Goal: Navigation & Orientation: Find specific page/section

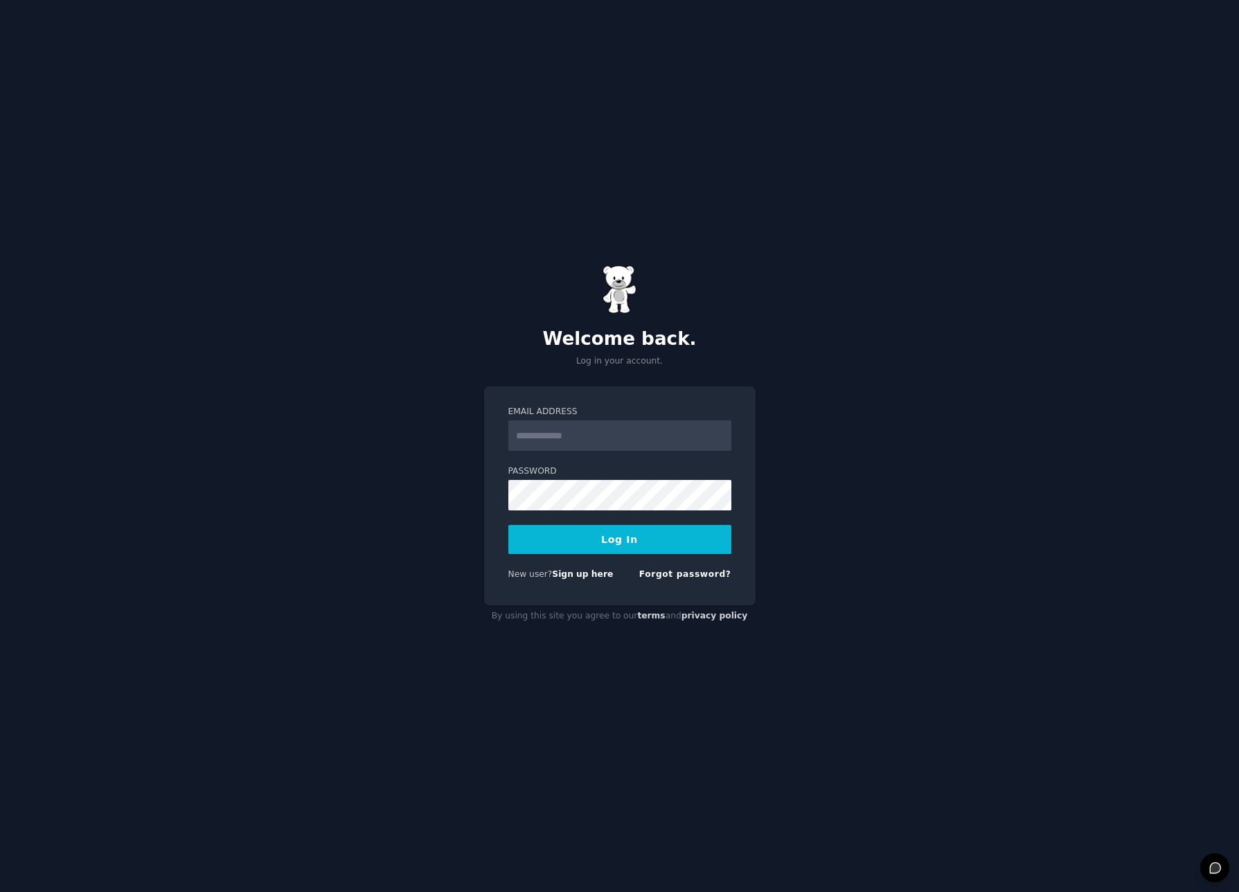
click at [575, 436] on input "Email Address" at bounding box center [619, 435] width 223 height 30
type input "**********"
click at [634, 550] on button "Log In" at bounding box center [619, 539] width 223 height 29
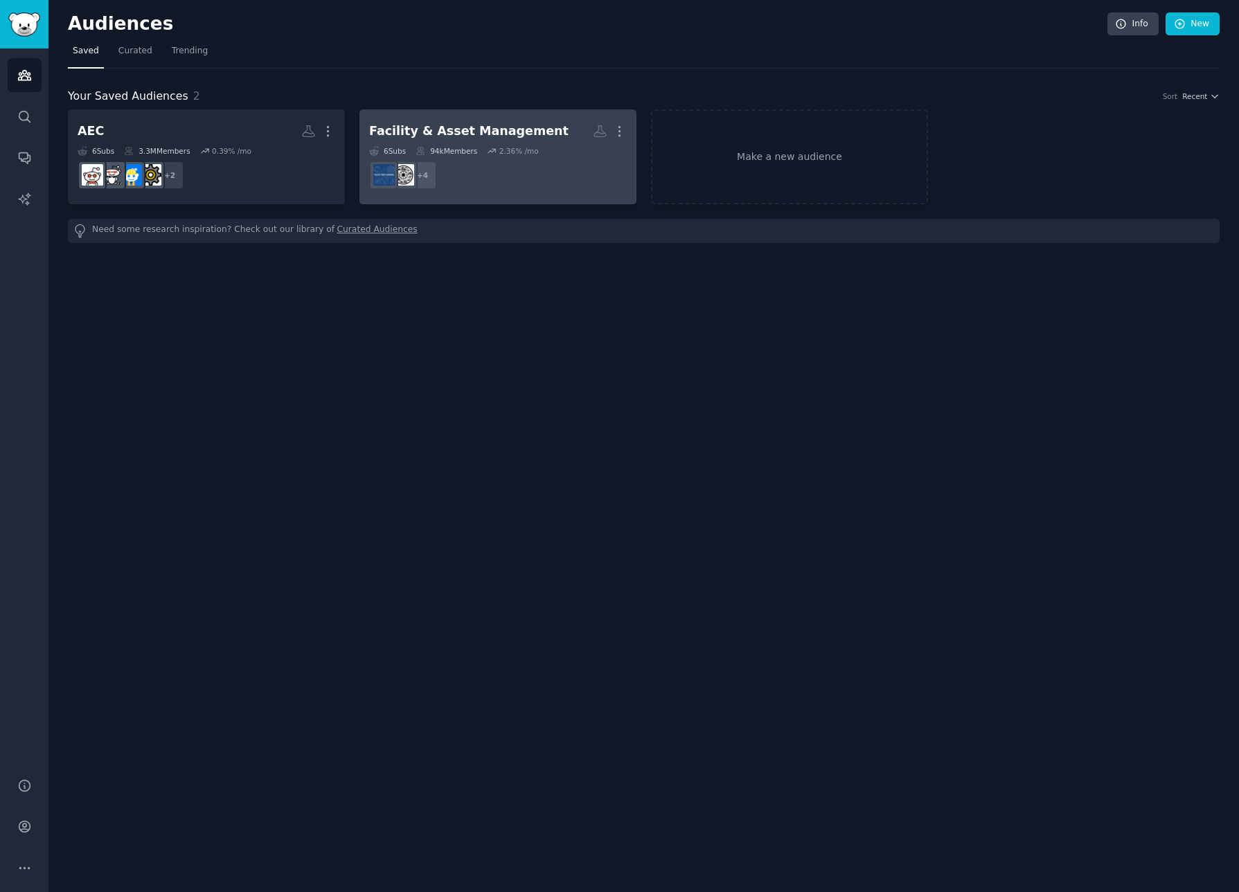
click at [491, 126] on div "Facility & Asset Management" at bounding box center [468, 131] width 199 height 17
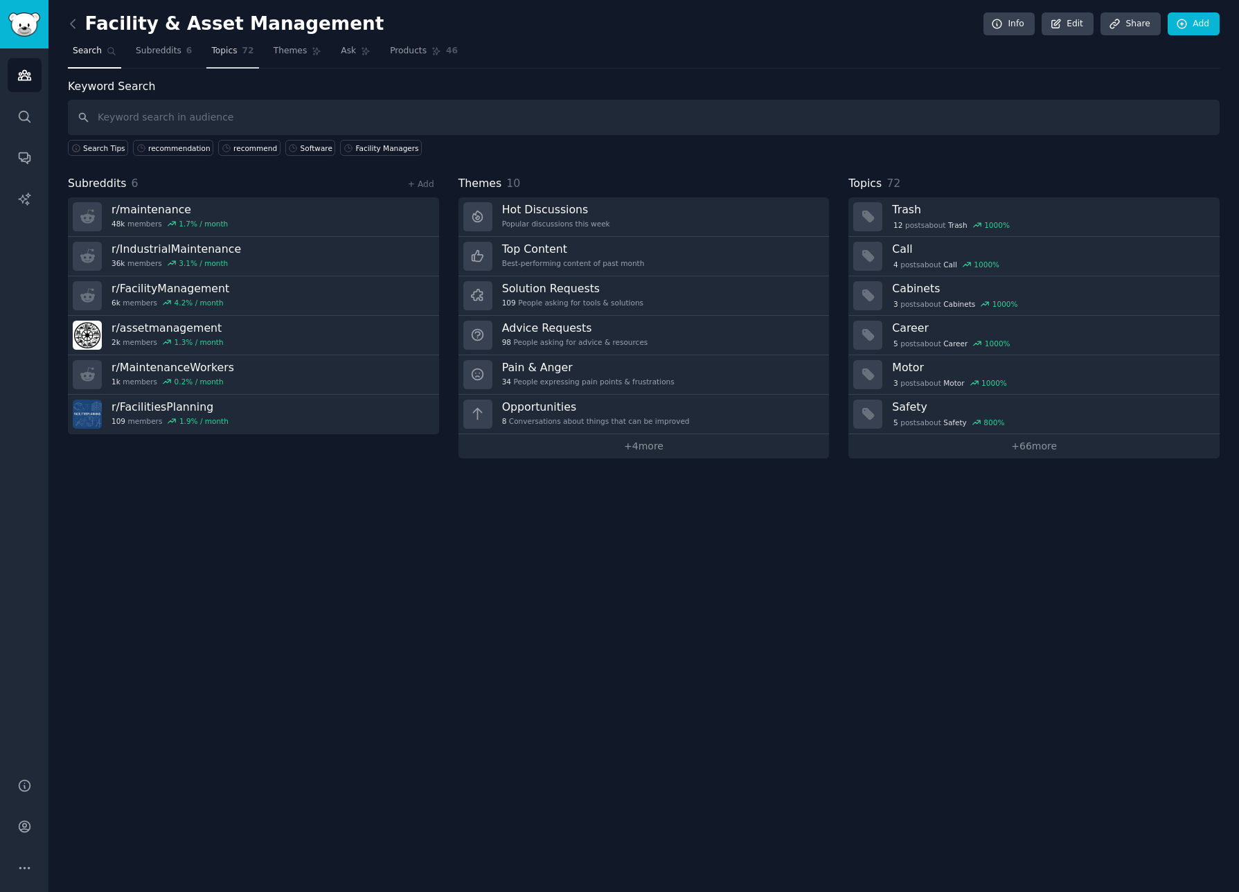
click at [227, 52] on span "Topics" at bounding box center [224, 51] width 26 height 12
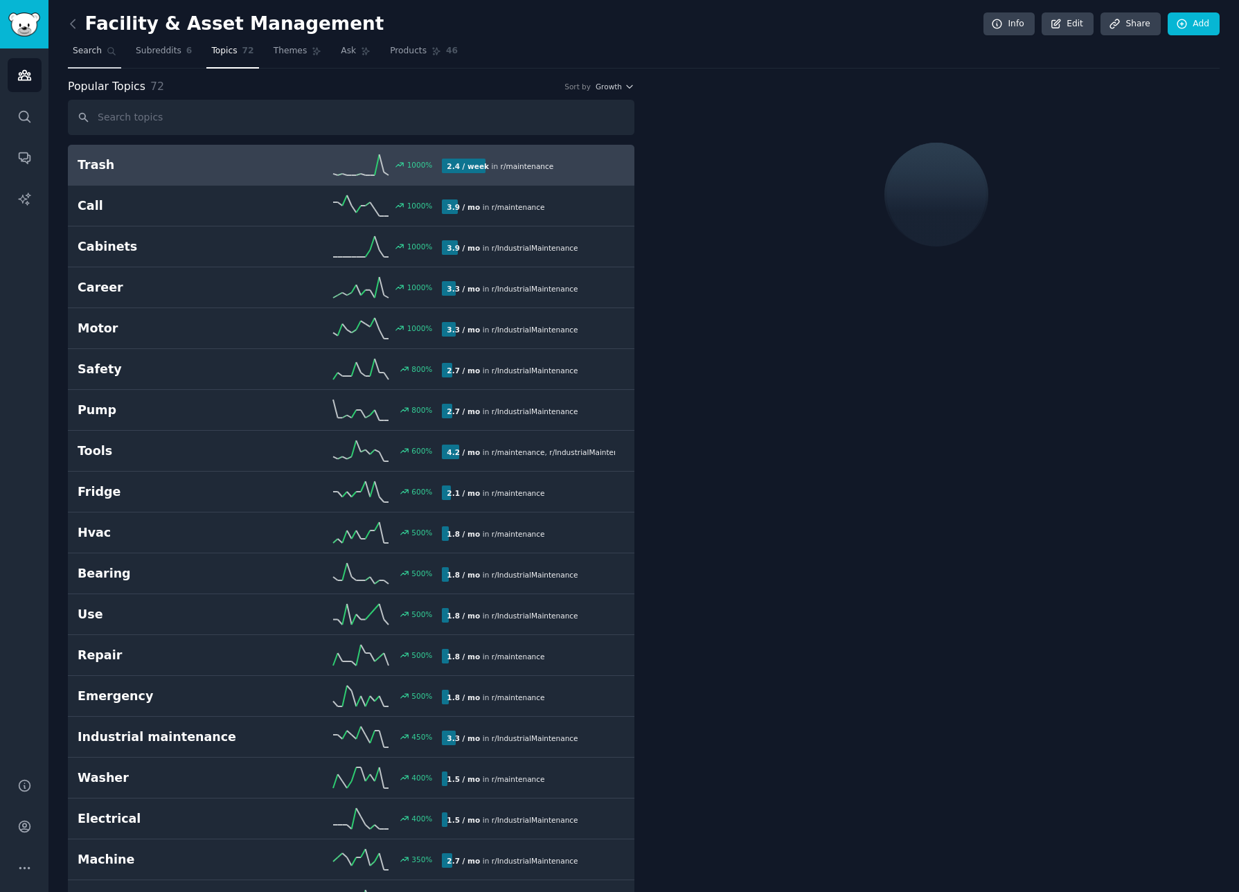
click at [87, 48] on span "Search" at bounding box center [87, 51] width 29 height 12
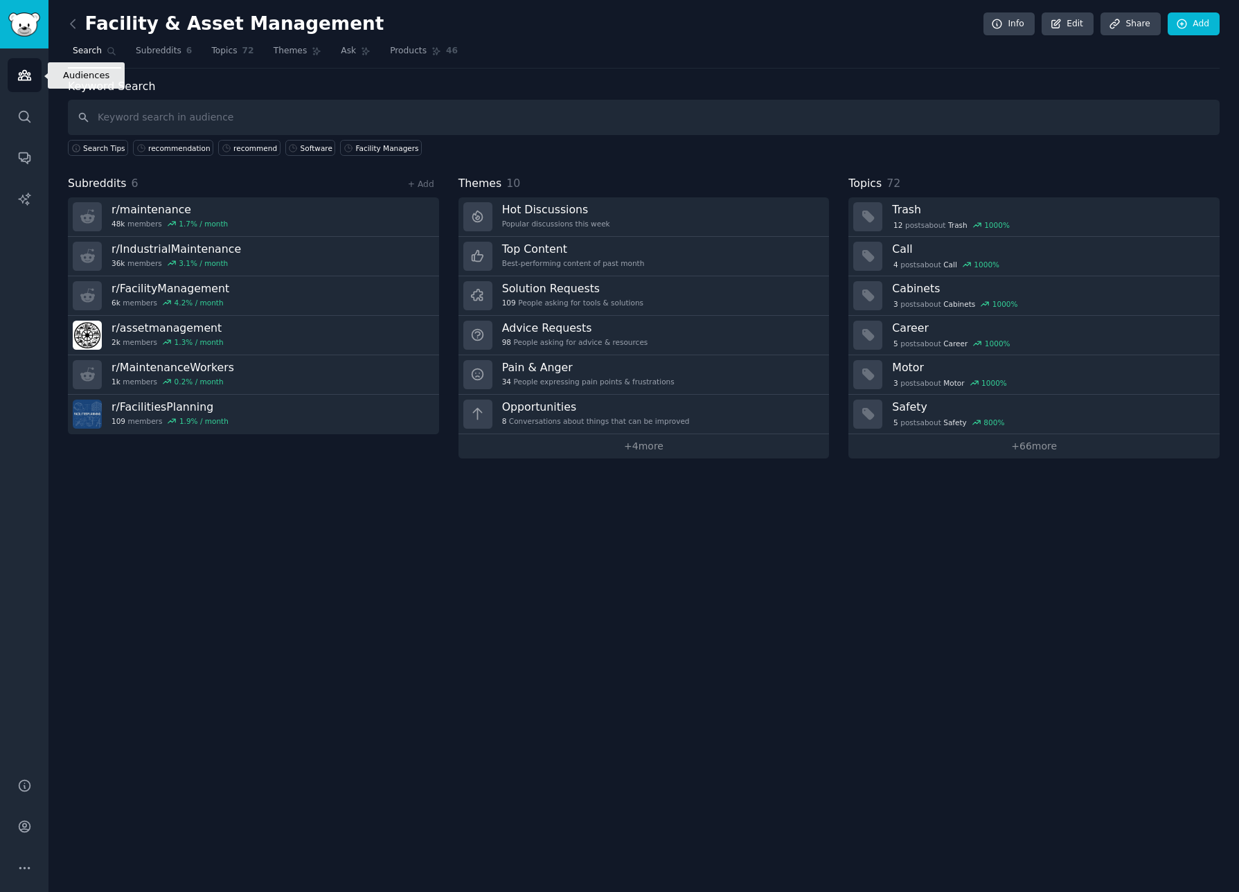
click at [19, 76] on icon "Sidebar" at bounding box center [24, 75] width 15 height 15
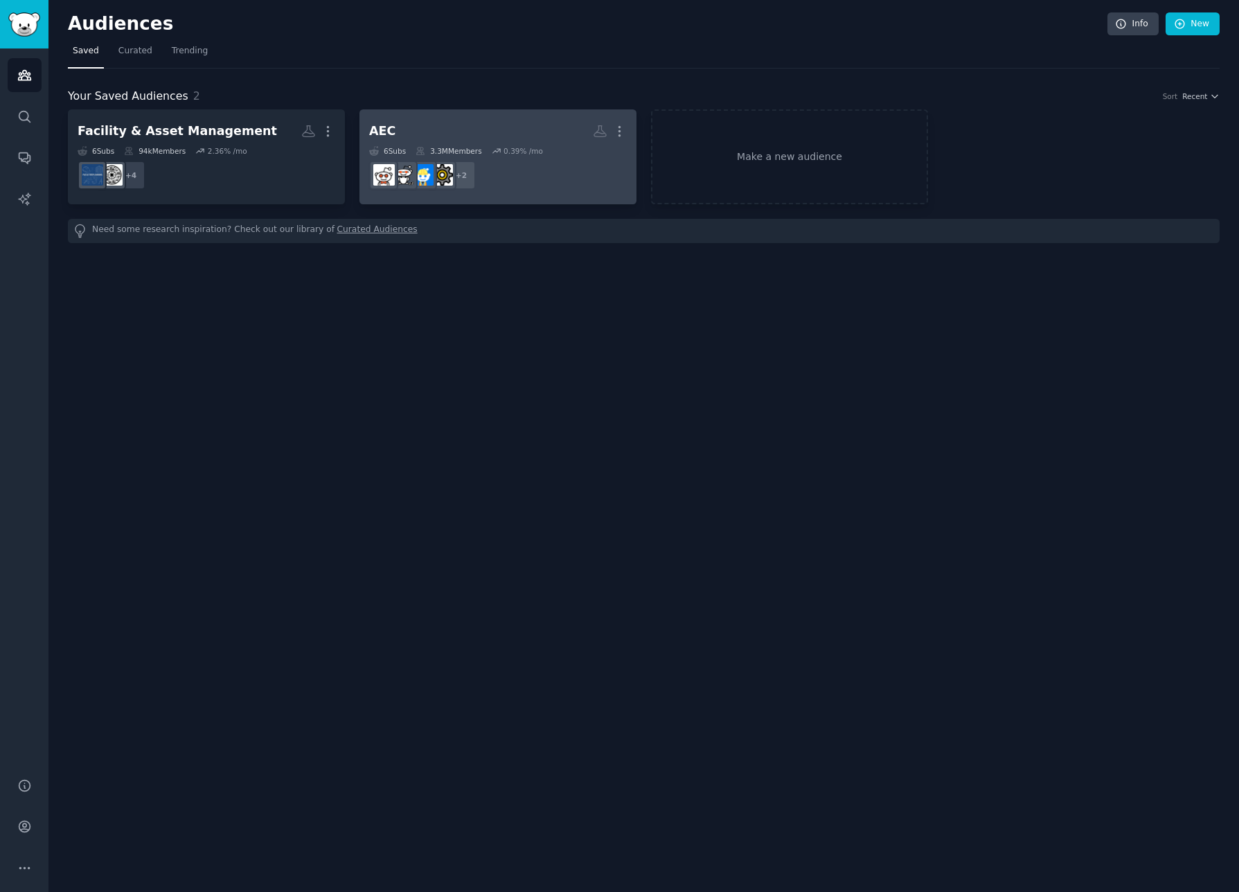
click at [447, 128] on h2 "AEC More" at bounding box center [498, 131] width 258 height 24
